Goal: Find specific page/section: Find specific page/section

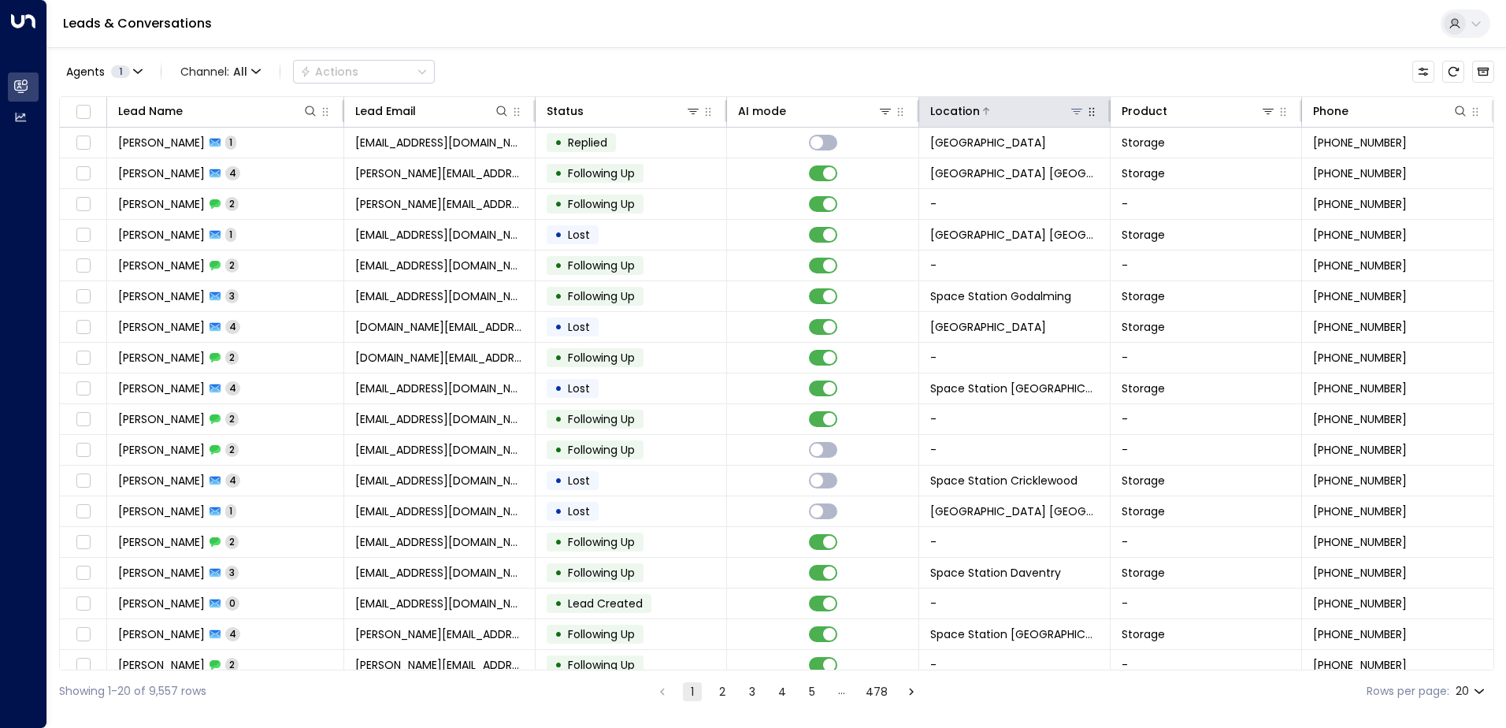
click at [1070, 109] on icon at bounding box center [1076, 111] width 13 height 13
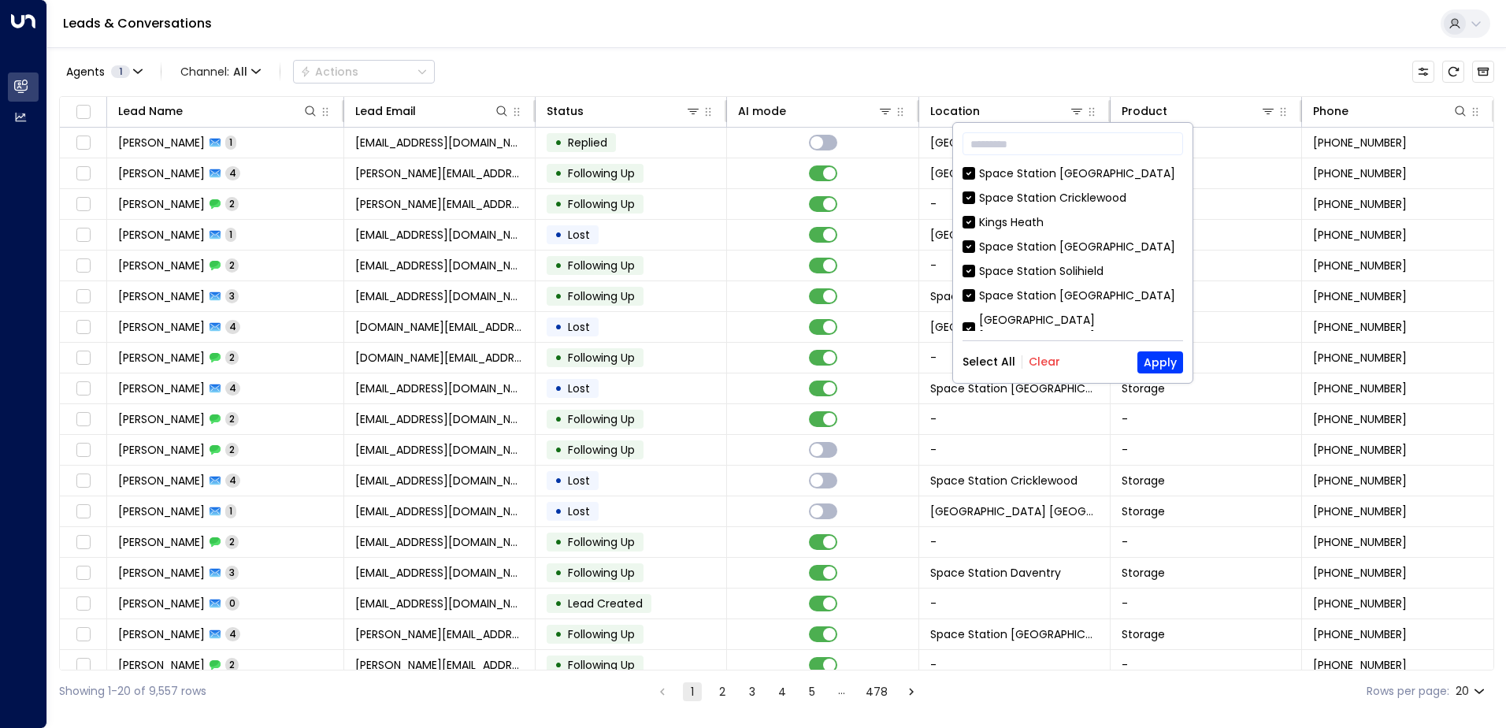
click at [1044, 367] on button "Clear" at bounding box center [1045, 361] width 32 height 13
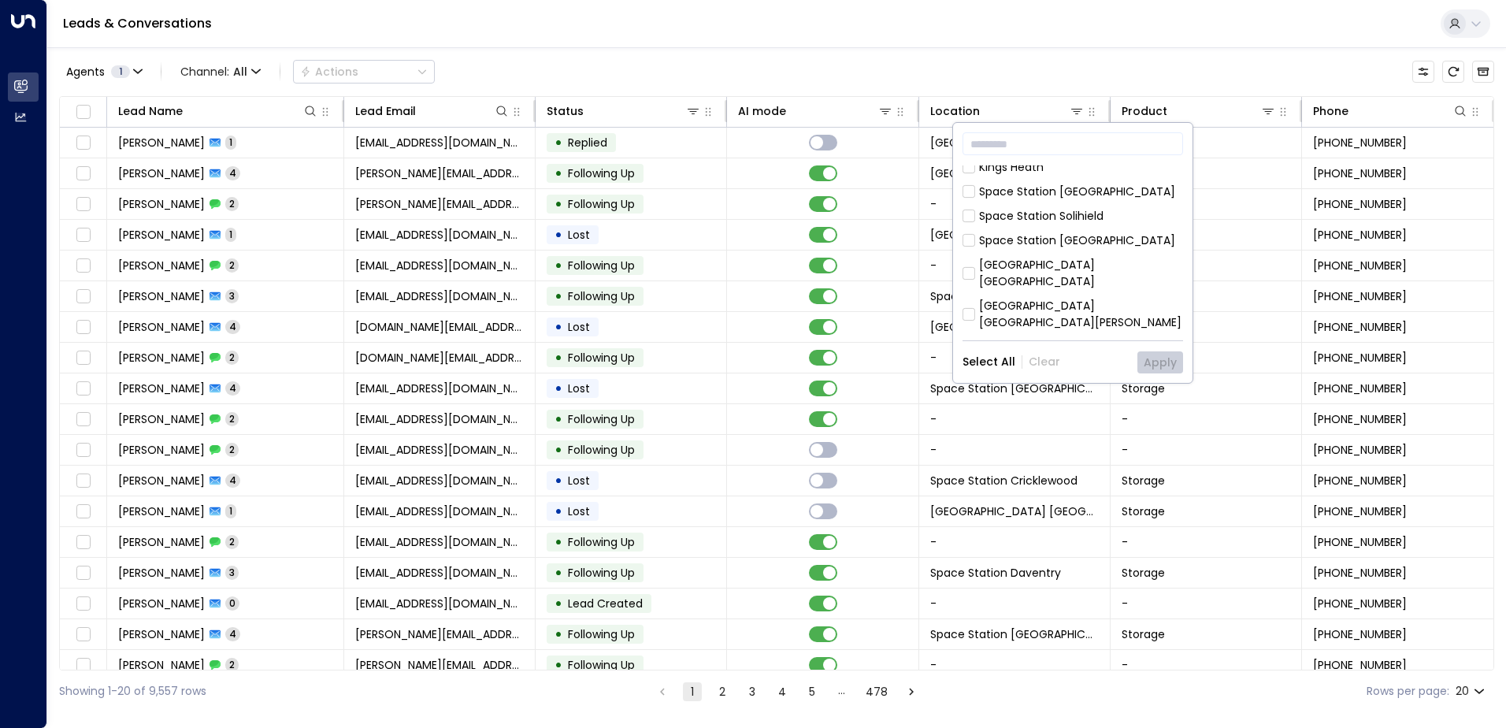
scroll to position [79, 0]
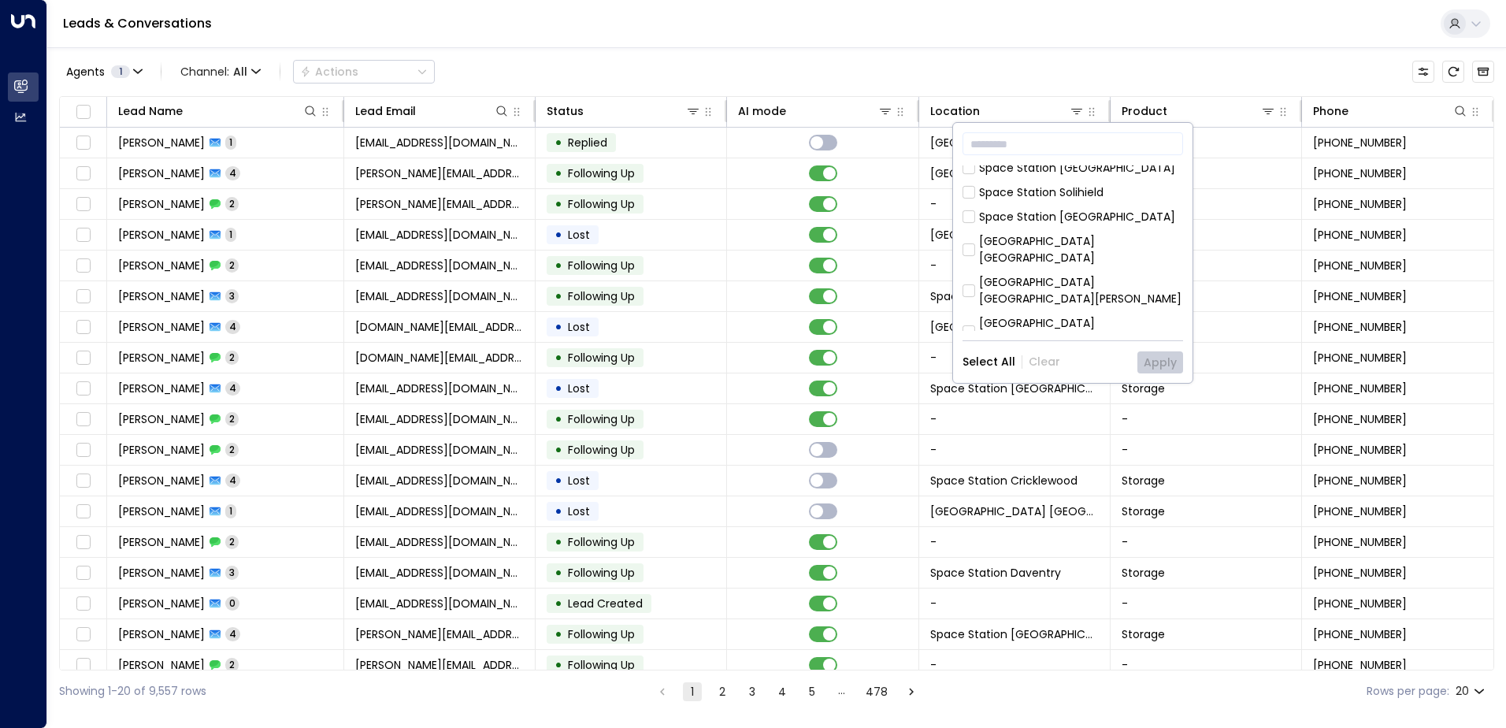
click at [1054, 315] on div "[GEOGRAPHIC_DATA] [GEOGRAPHIC_DATA]" at bounding box center [1081, 331] width 204 height 33
click at [1148, 362] on button "Apply" at bounding box center [1160, 362] width 46 height 22
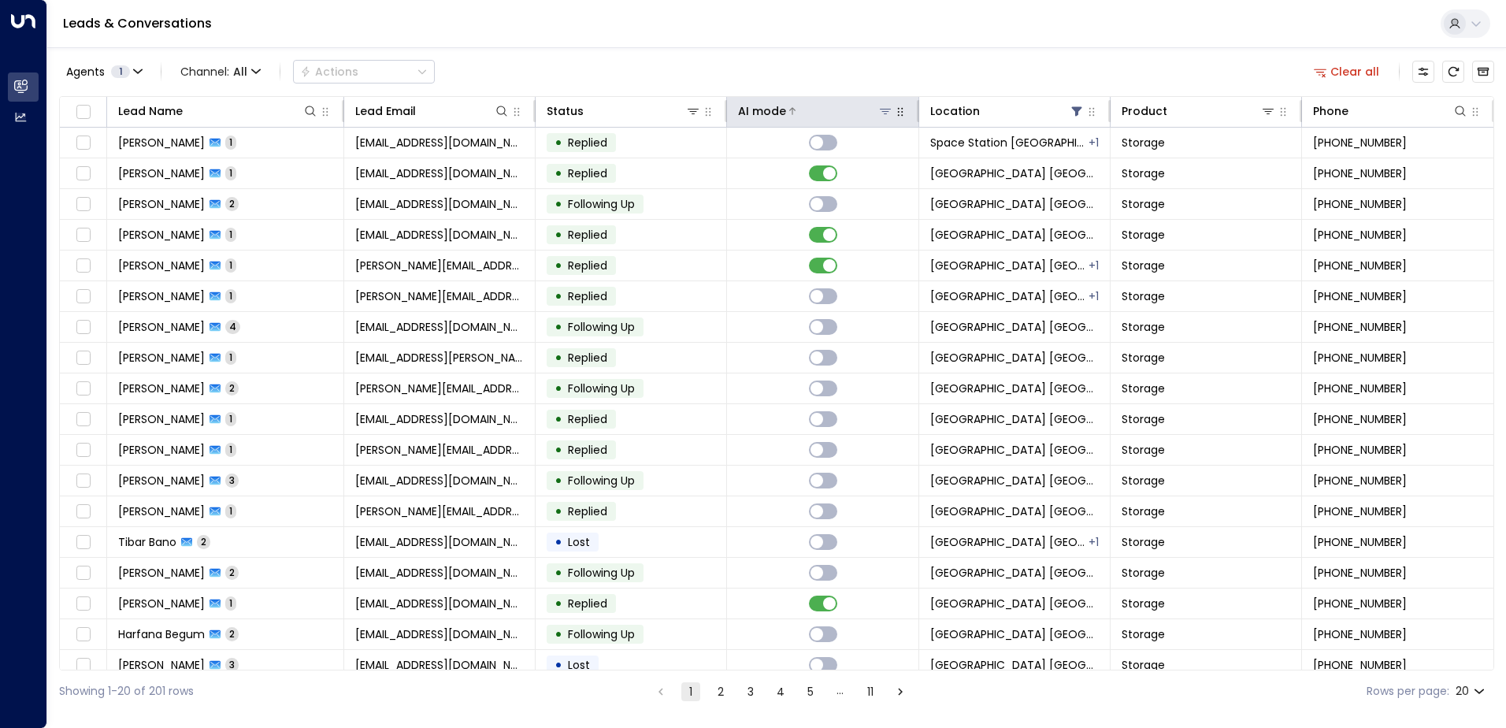
click at [769, 105] on div "AI mode" at bounding box center [762, 111] width 48 height 19
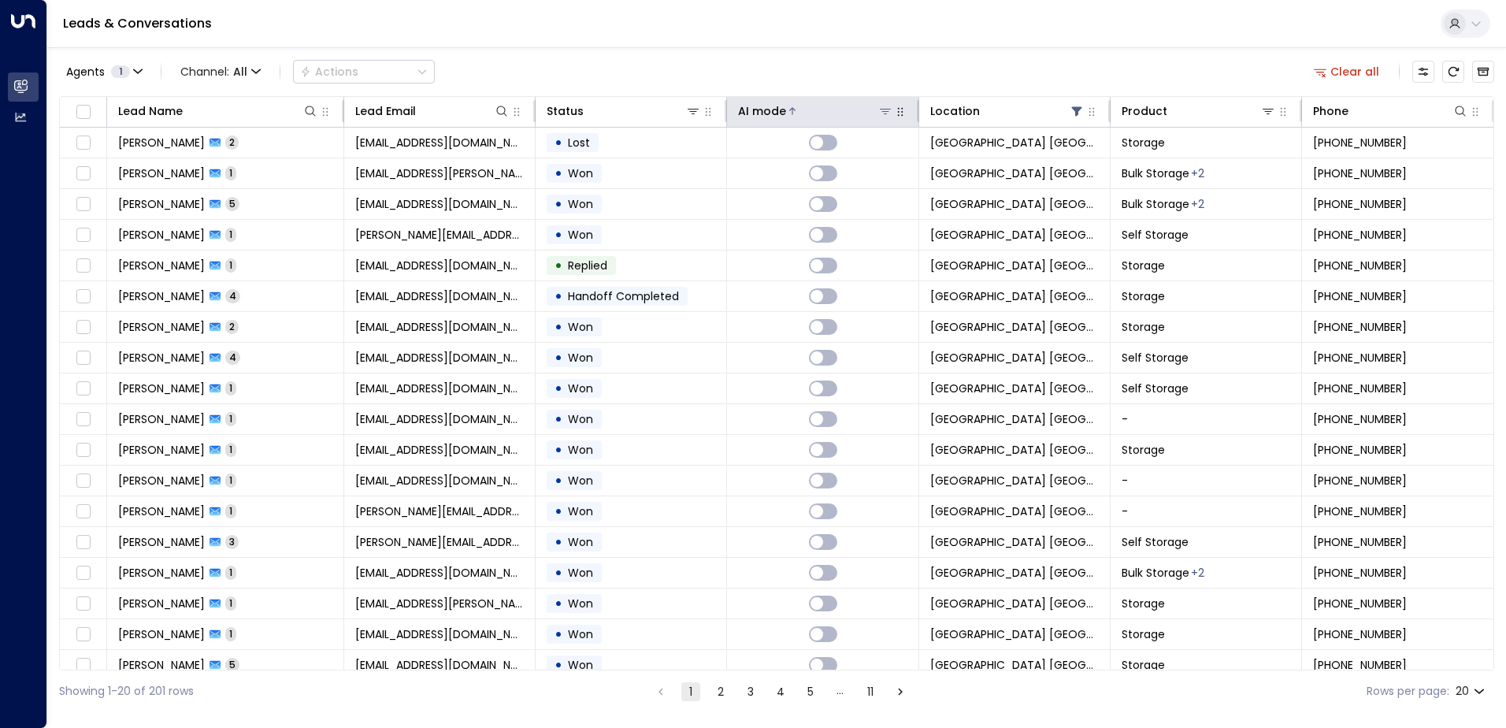
click at [758, 102] on div "AI mode" at bounding box center [762, 111] width 48 height 19
